Goal: Information Seeking & Learning: Check status

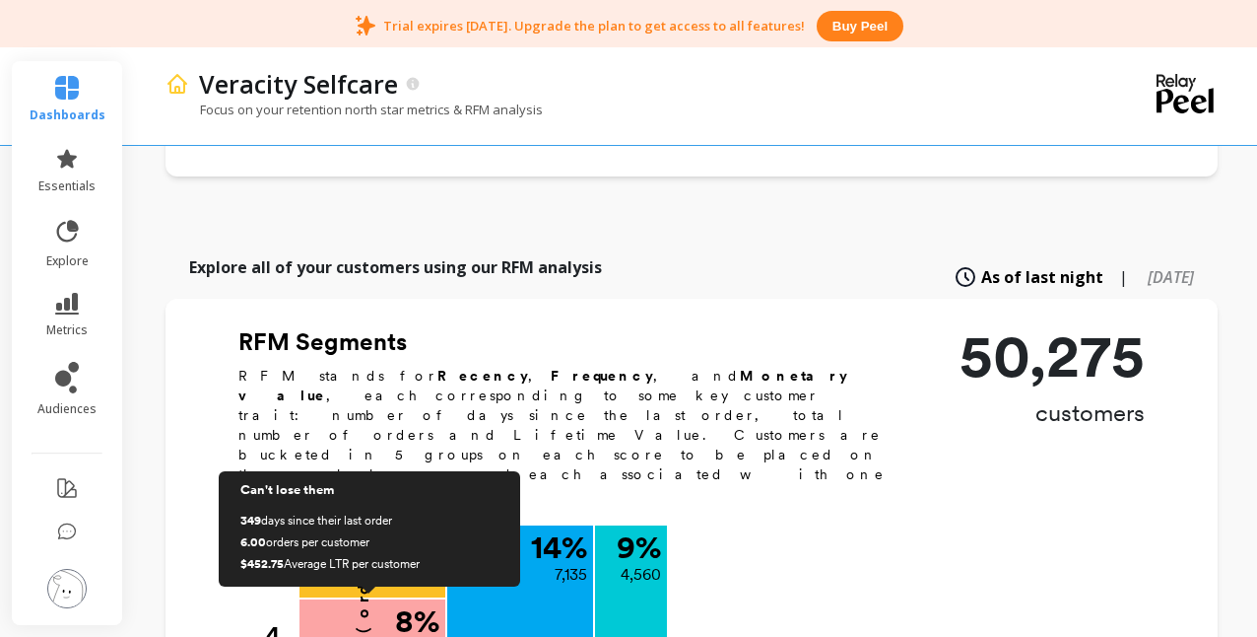
scroll to position [722, 0]
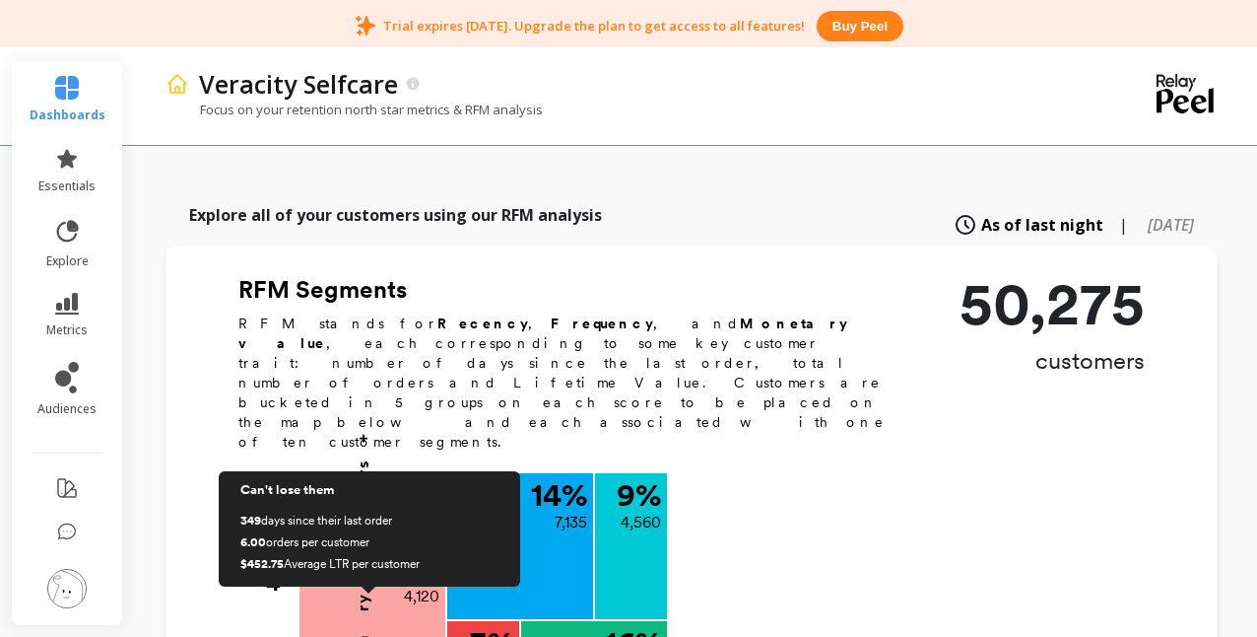
click at [1079, 274] on p "50,275" at bounding box center [1052, 303] width 185 height 59
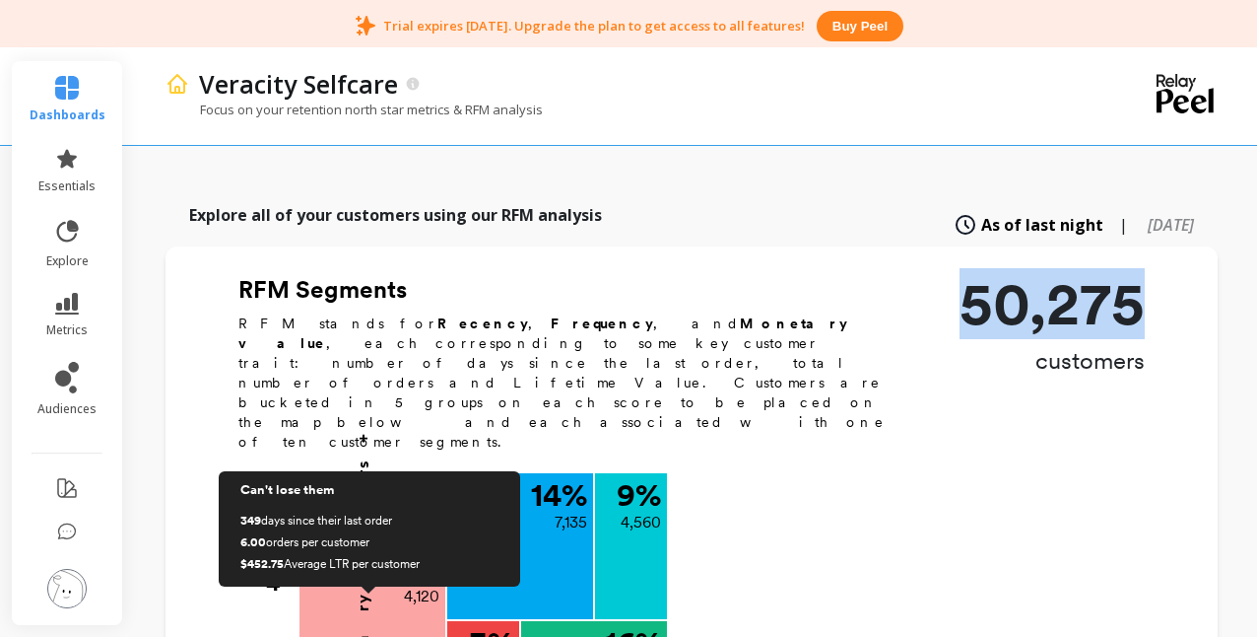
click at [1079, 274] on p "50,275" at bounding box center [1052, 303] width 185 height 59
click at [1148, 214] on span "[DATE]" at bounding box center [1171, 225] width 46 height 22
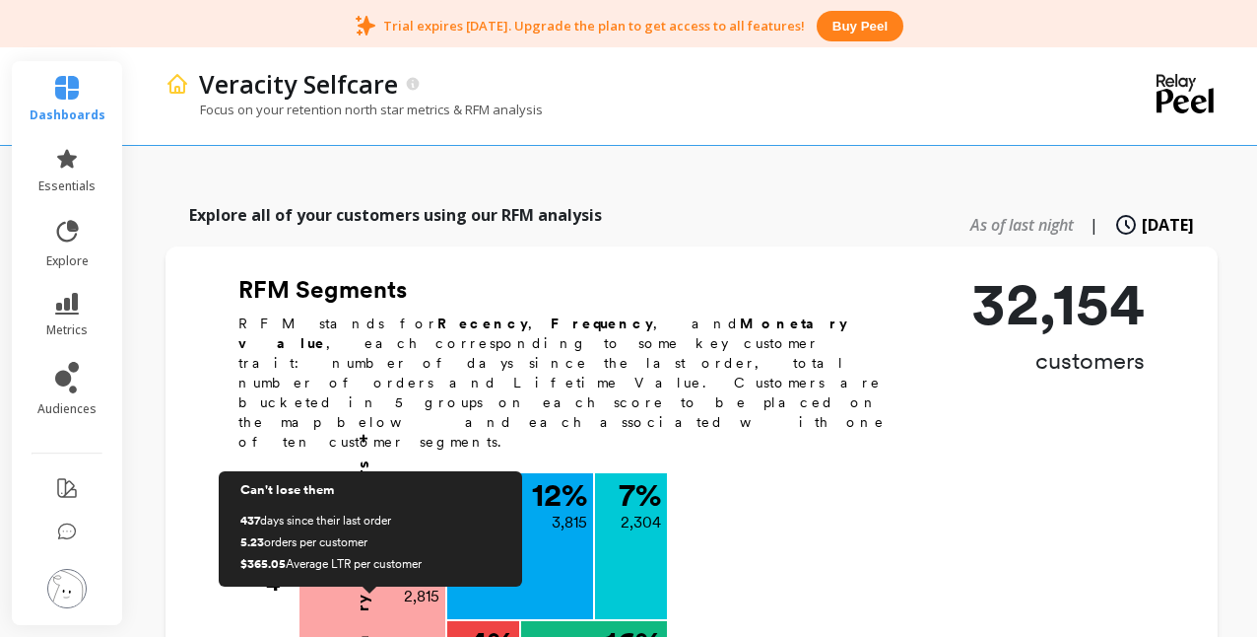
click at [967, 213] on link "As of last night" at bounding box center [1020, 225] width 107 height 24
type input "4560"
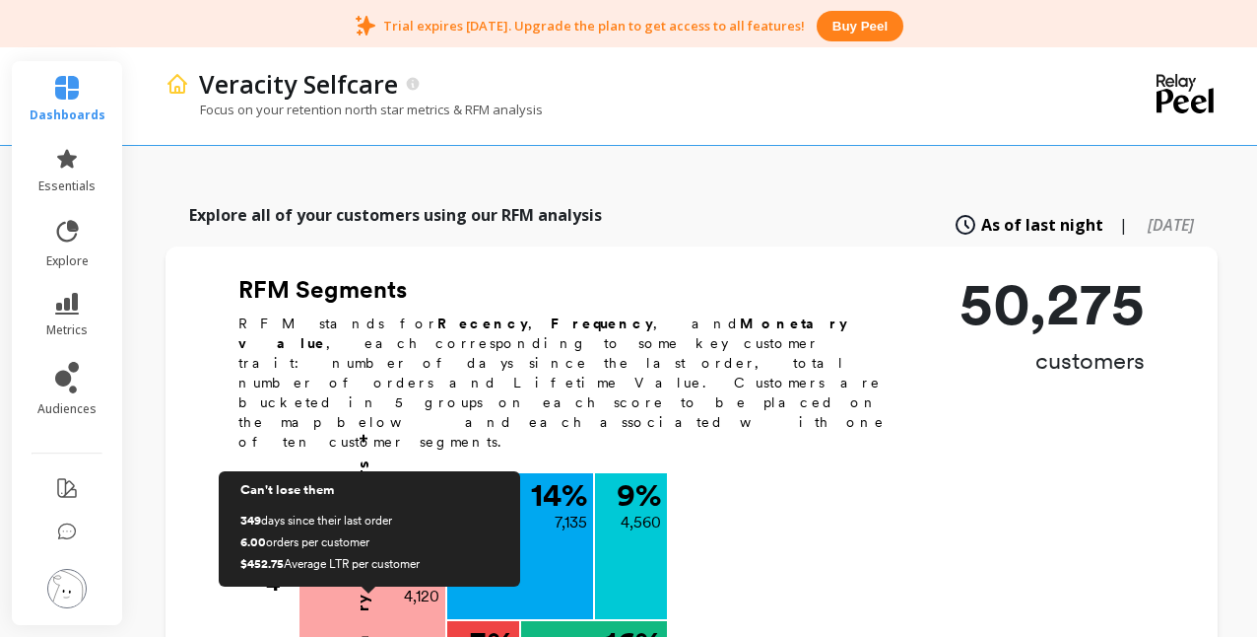
click at [1065, 274] on p "50,275" at bounding box center [1052, 303] width 185 height 59
click at [1070, 274] on p "50,275" at bounding box center [1052, 303] width 185 height 59
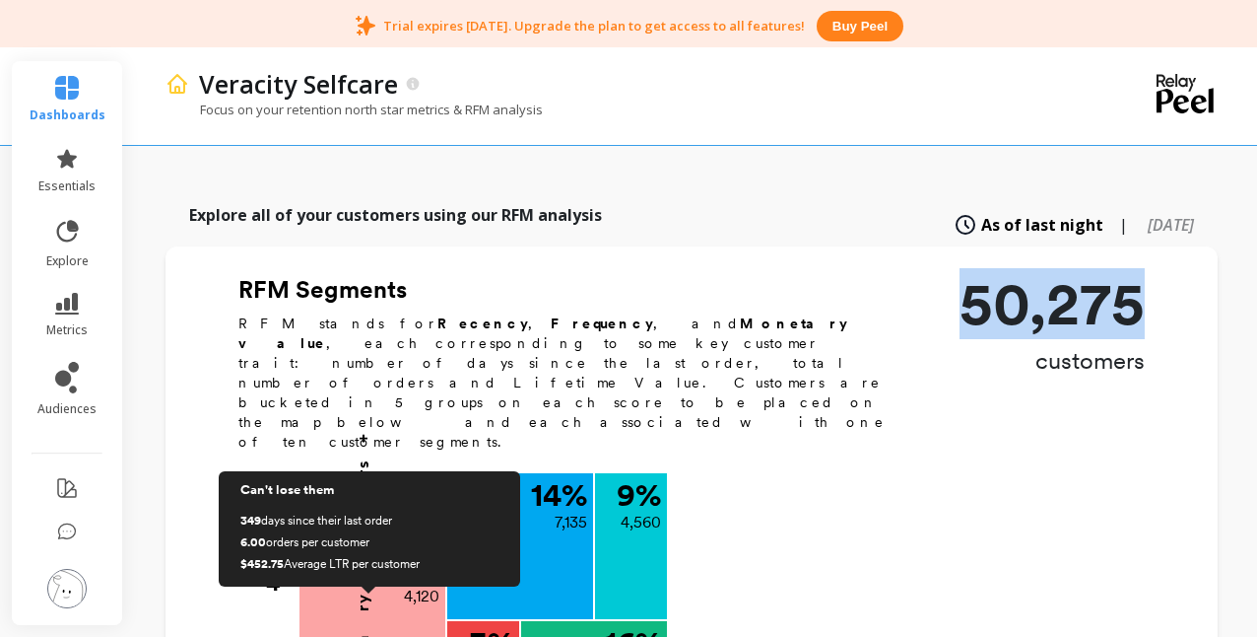
click at [1070, 274] on p "50,275" at bounding box center [1052, 303] width 185 height 59
click at [1102, 345] on p "customers" at bounding box center [1052, 361] width 185 height 32
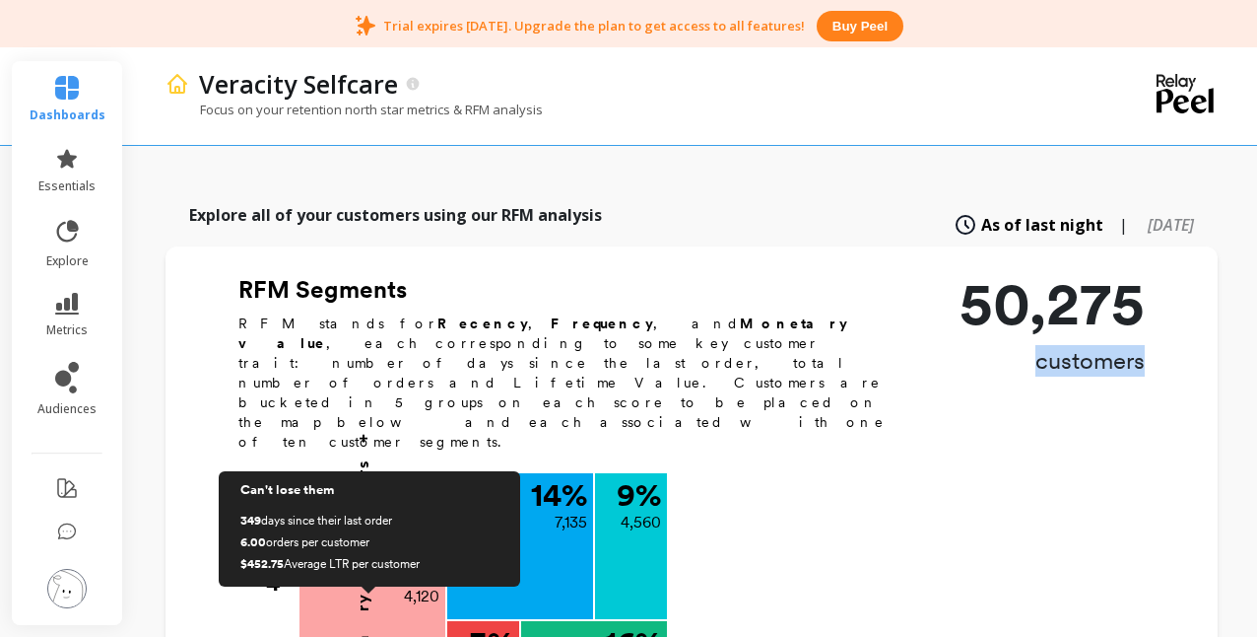
click at [1102, 345] on p "customers" at bounding box center [1052, 361] width 185 height 32
click at [1098, 274] on p "50,275" at bounding box center [1052, 303] width 185 height 59
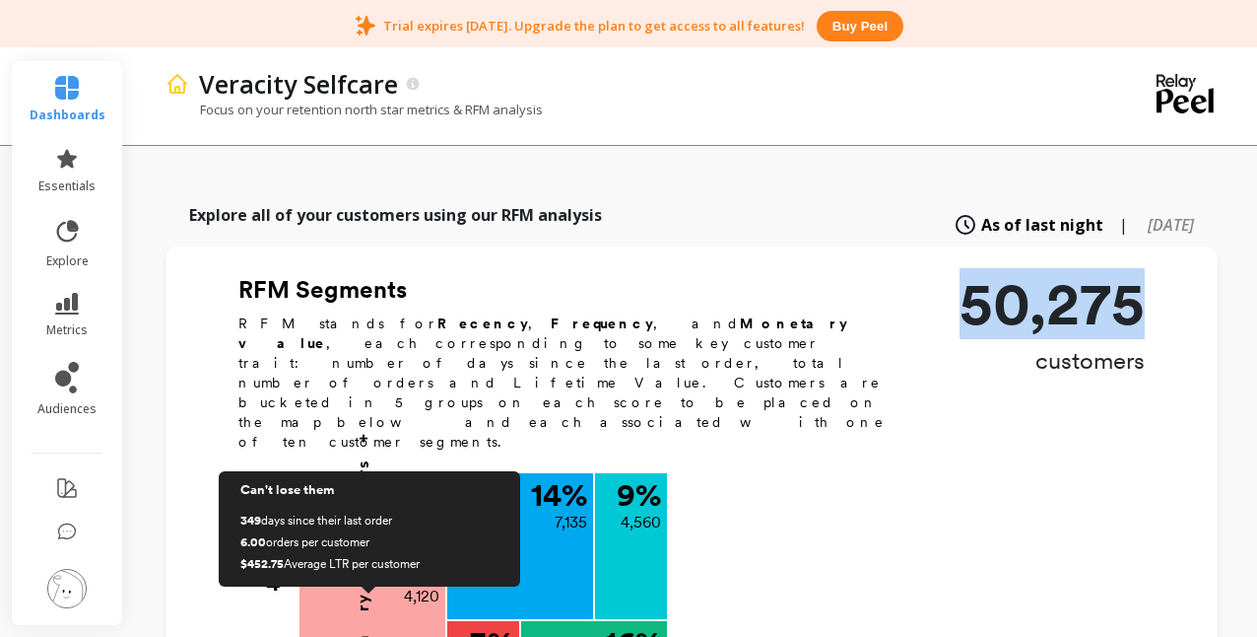
click at [1098, 274] on p "50,275" at bounding box center [1052, 303] width 185 height 59
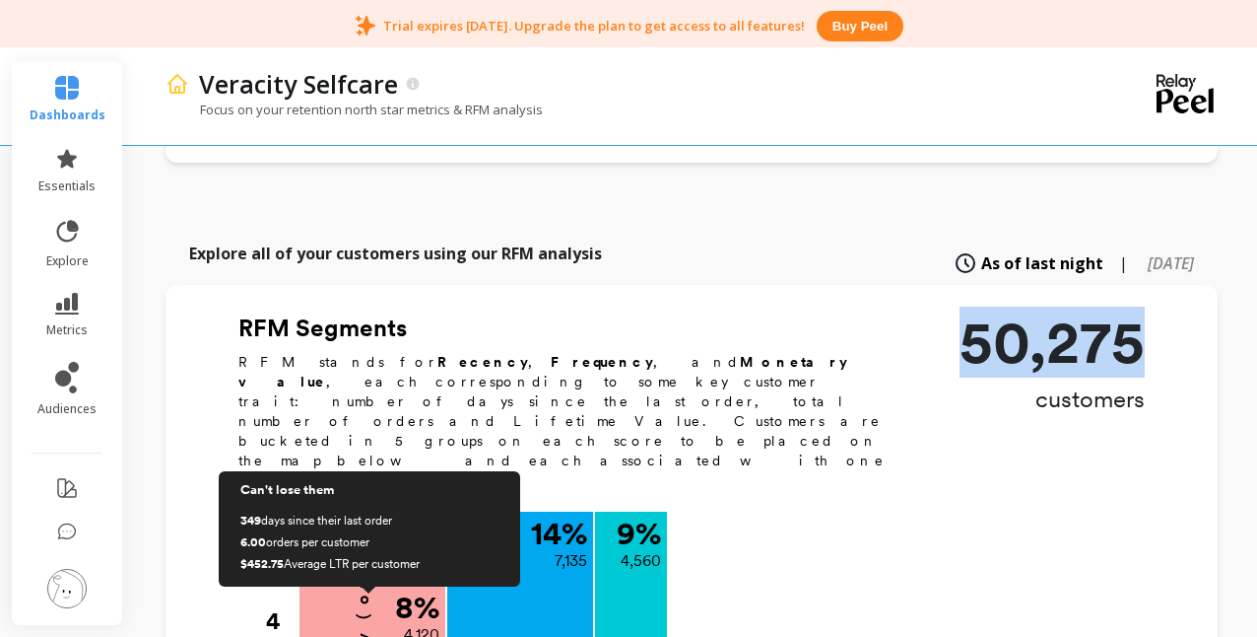
scroll to position [766, 0]
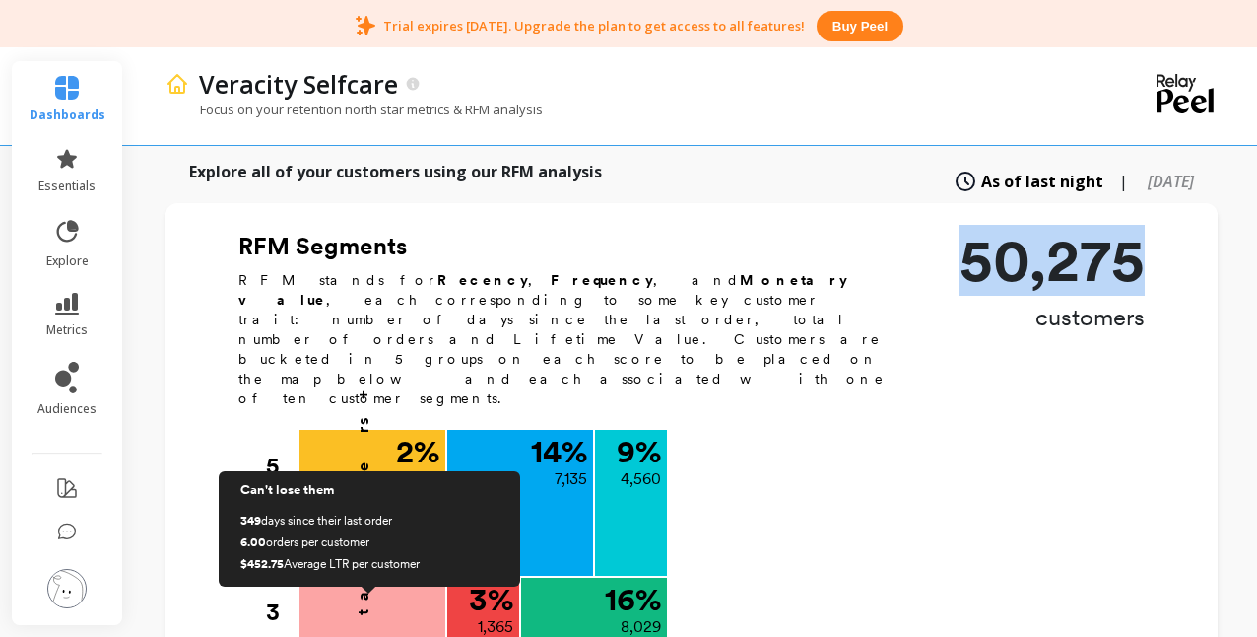
click at [954, 169] on icon at bounding box center [966, 181] width 24 height 24
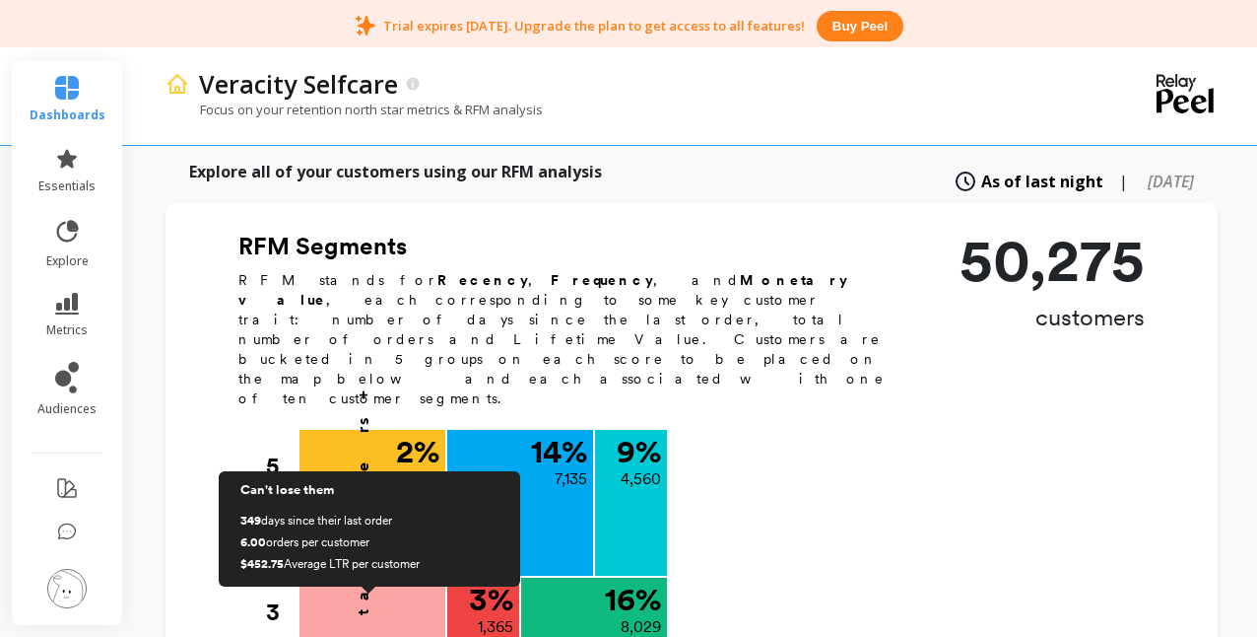
click at [1041, 231] on p "50,275" at bounding box center [1052, 260] width 185 height 59
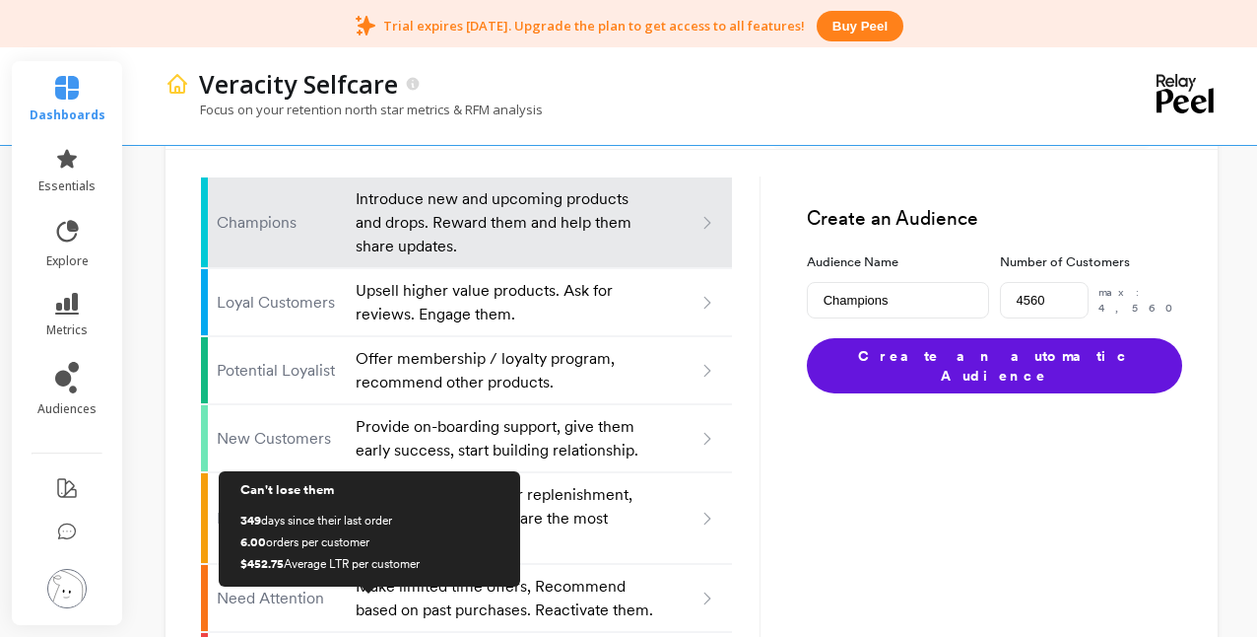
scroll to position [2230, 0]
